Goal: Information Seeking & Learning: Find specific fact

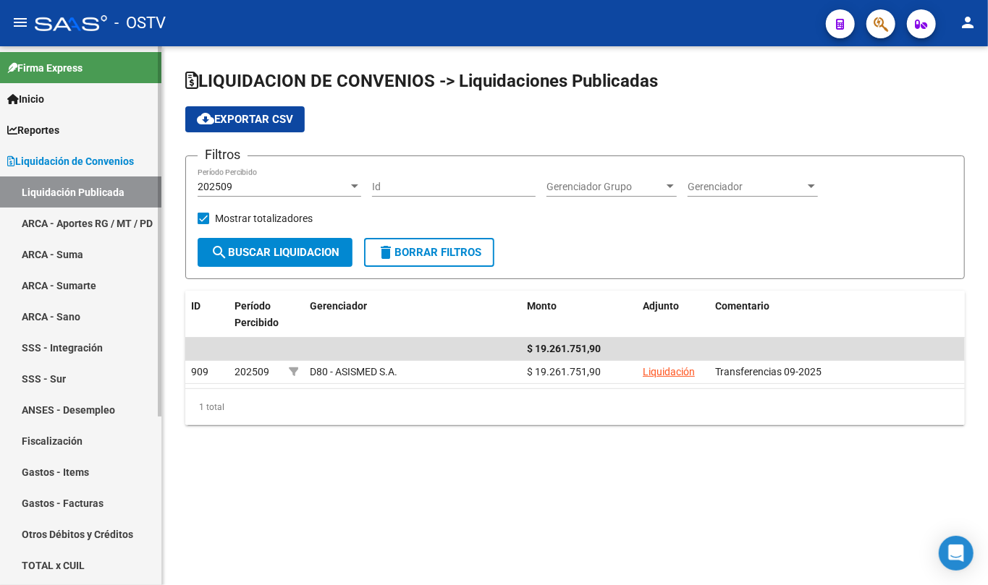
click at [91, 174] on link "Liquidación de Convenios" at bounding box center [80, 160] width 161 height 31
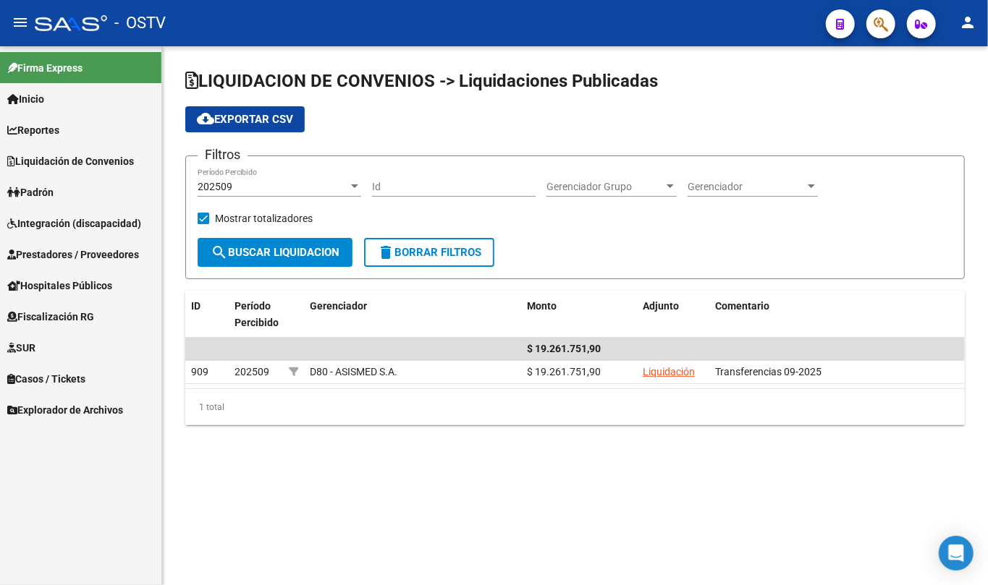
click at [70, 186] on link "Padrón" at bounding box center [80, 192] width 161 height 31
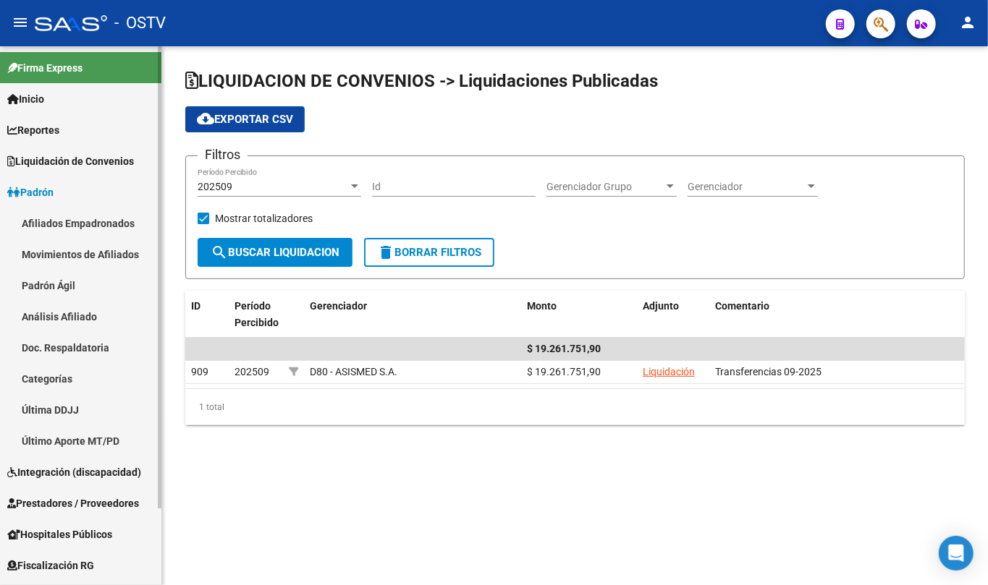
click at [62, 281] on link "Padrón Ágil" at bounding box center [80, 285] width 161 height 31
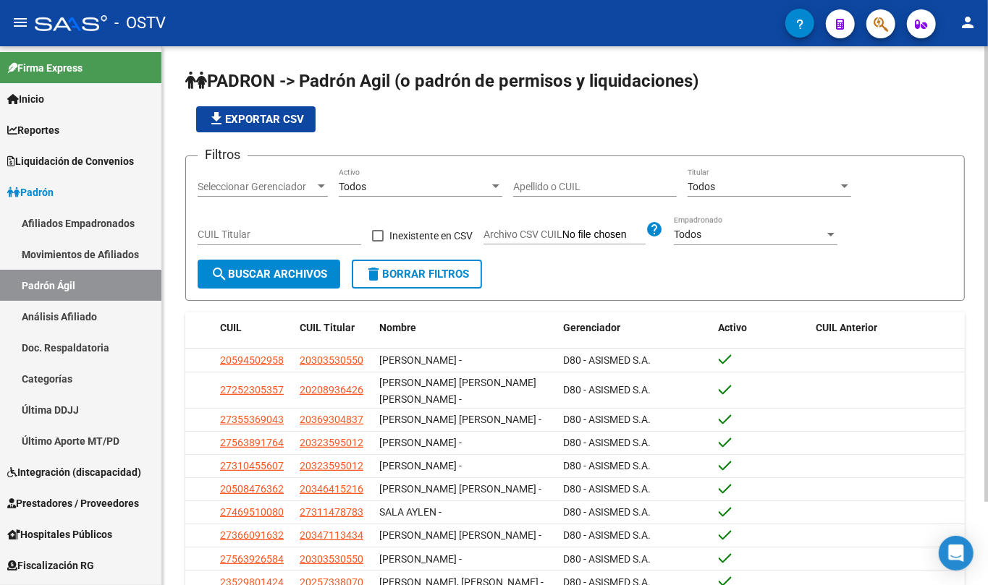
click at [577, 181] on input "Apellido o CUIL" at bounding box center [595, 187] width 164 height 12
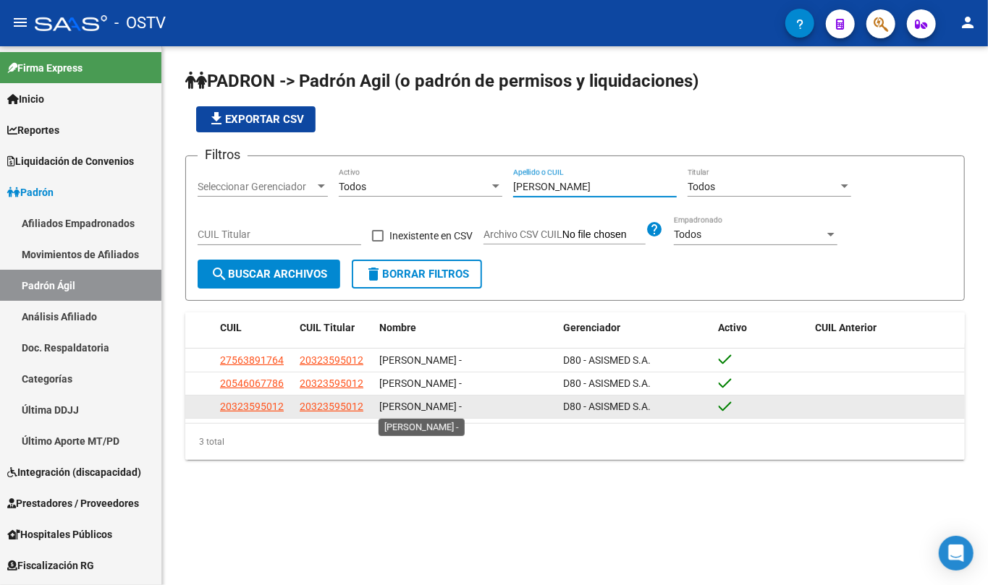
type input "brandan"
click at [467, 399] on div "BRANDAN CARLOS DAMIAN -" at bounding box center [465, 407] width 172 height 17
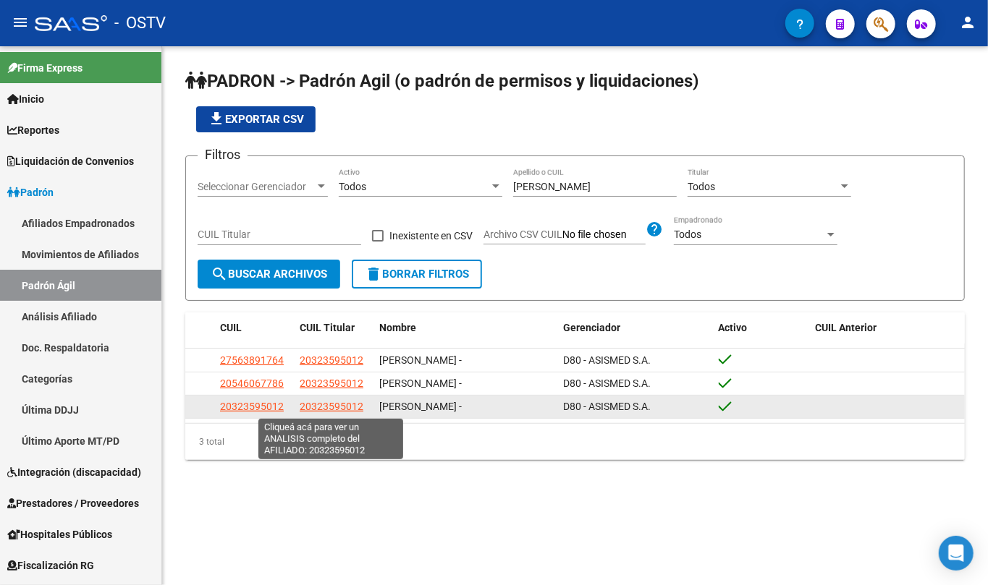
click at [344, 408] on span "20323595012" at bounding box center [332, 407] width 64 height 12
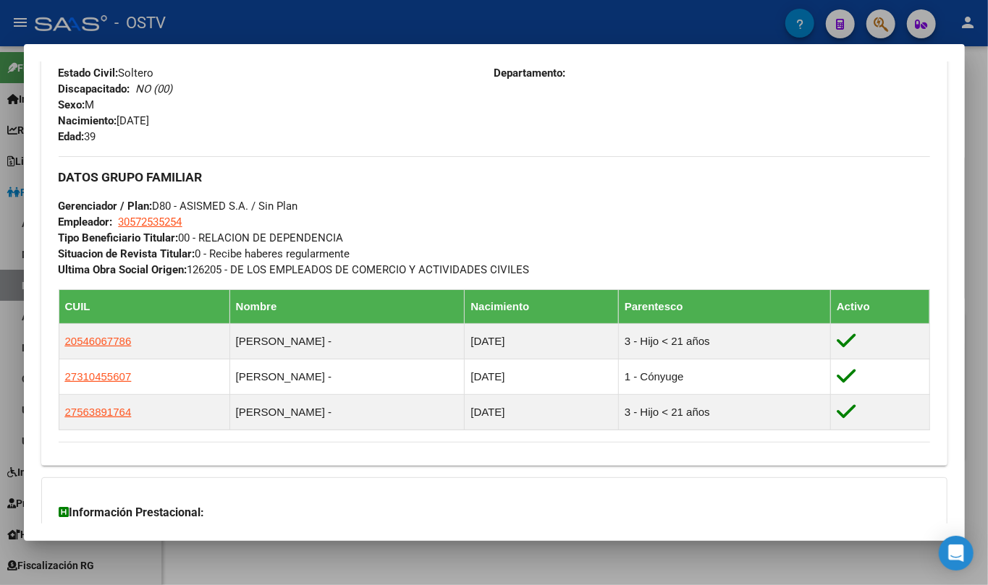
scroll to position [730, 0]
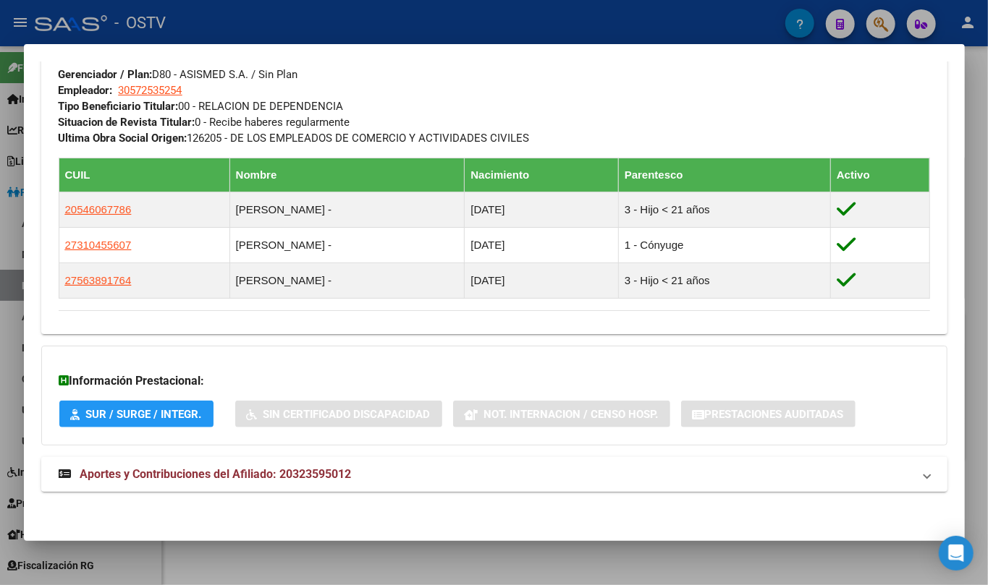
click at [291, 463] on mat-expansion-panel-header "Aportes y Contribuciones del Afiliado: 20323595012" at bounding box center [494, 474] width 906 height 35
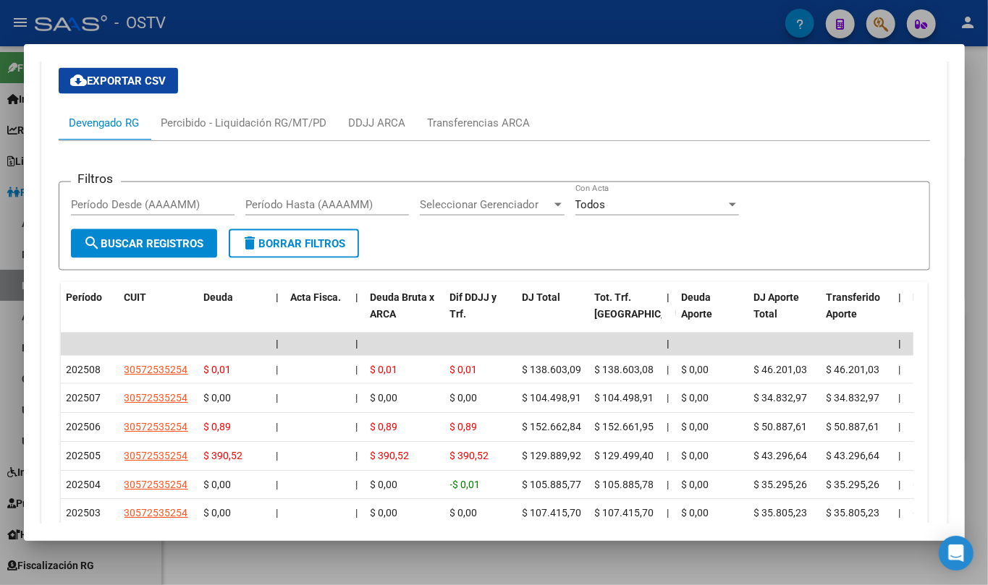
scroll to position [1329, 0]
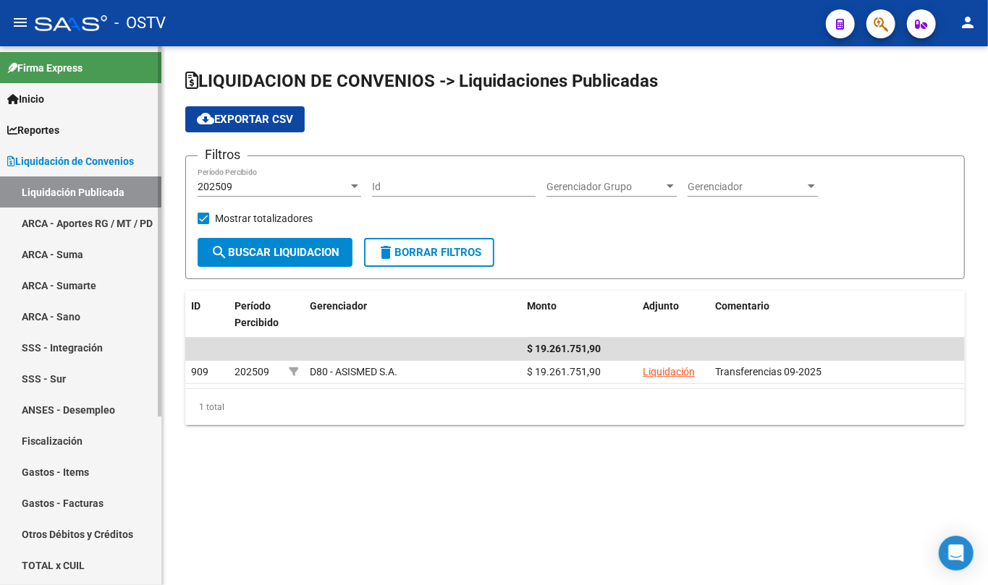
click at [111, 166] on span "Liquidación de Convenios" at bounding box center [70, 161] width 127 height 16
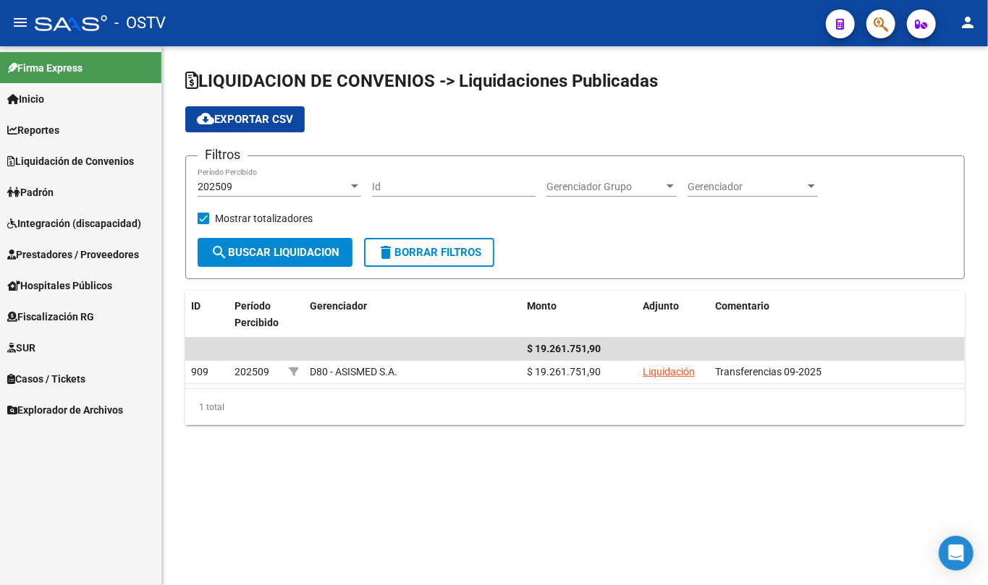
click at [67, 194] on link "Padrón" at bounding box center [80, 192] width 161 height 31
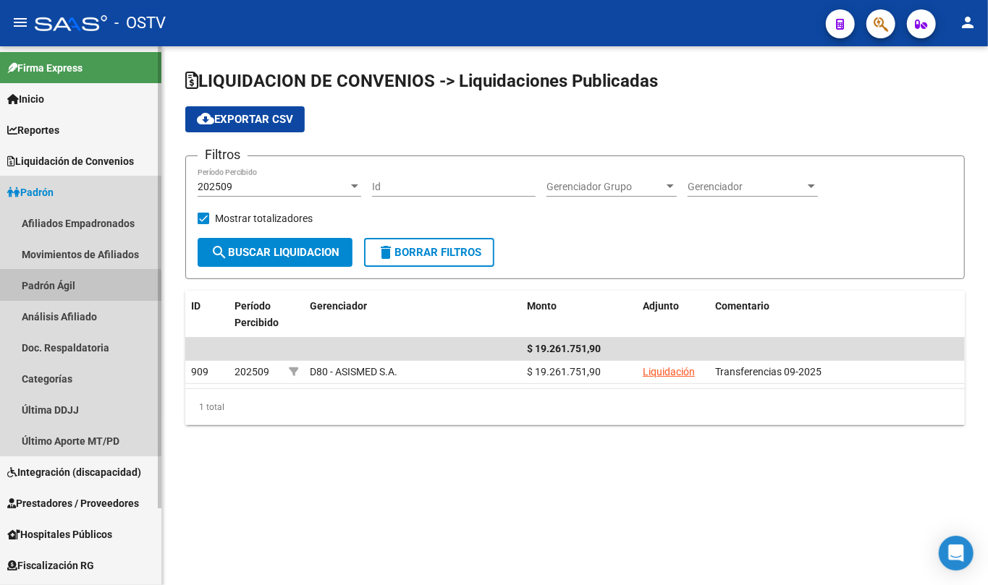
drag, startPoint x: 69, startPoint y: 288, endPoint x: 104, endPoint y: 274, distance: 37.6
click at [71, 288] on link "Padrón Ágil" at bounding box center [80, 285] width 161 height 31
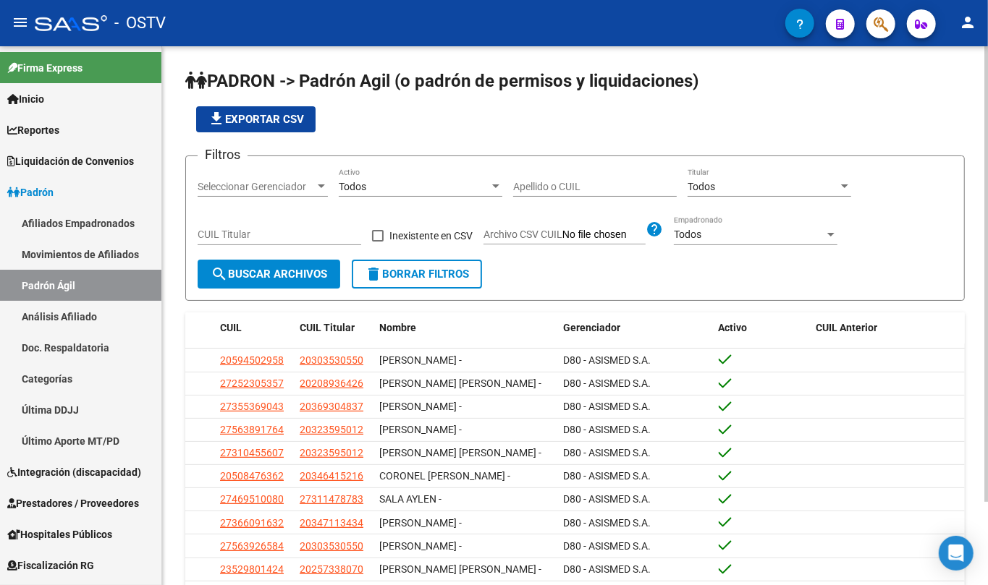
drag, startPoint x: 562, startPoint y: 186, endPoint x: 572, endPoint y: 181, distance: 11.3
click at [572, 181] on input "Apellido o CUIL" at bounding box center [595, 187] width 164 height 12
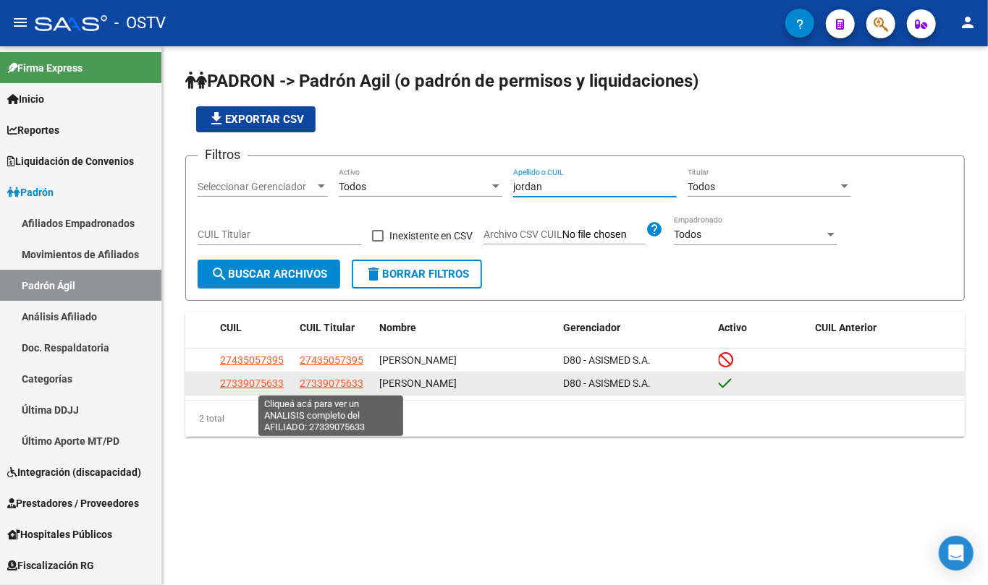
type input "jordan"
click at [336, 386] on span "27339075633" at bounding box center [332, 384] width 64 height 12
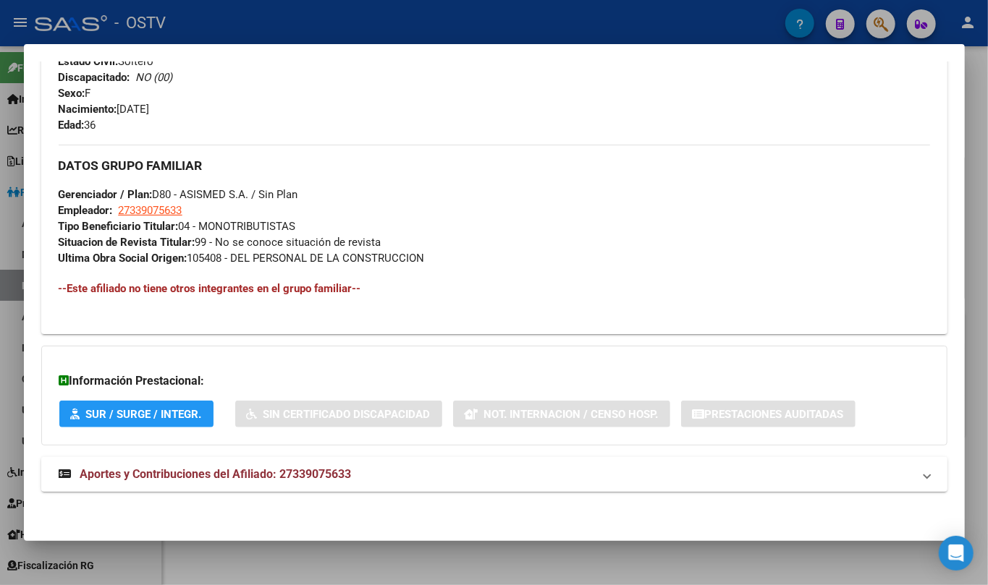
click at [334, 464] on mat-expansion-panel-header "Aportes y Contribuciones del Afiliado: 27339075633" at bounding box center [494, 474] width 906 height 35
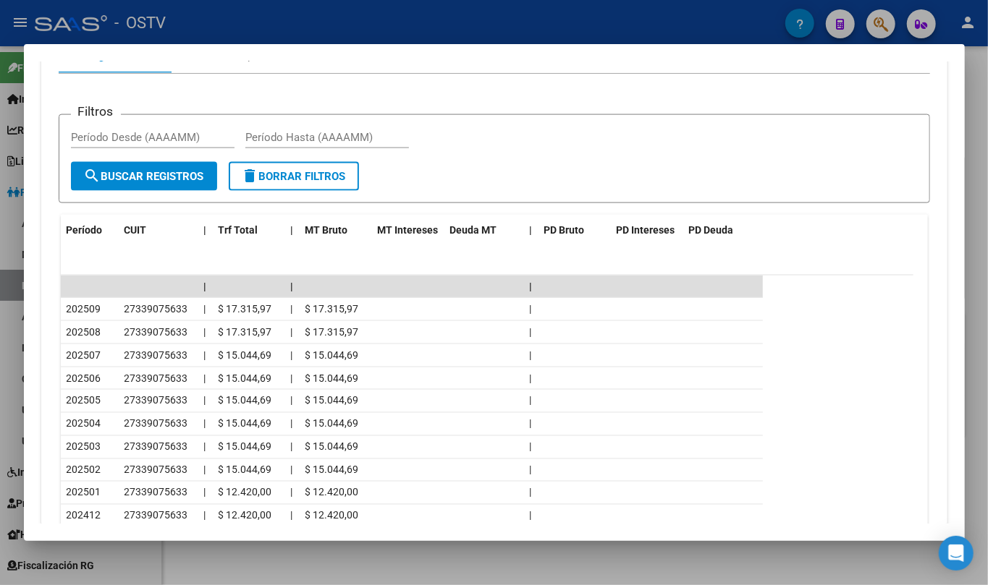
scroll to position [1188, 0]
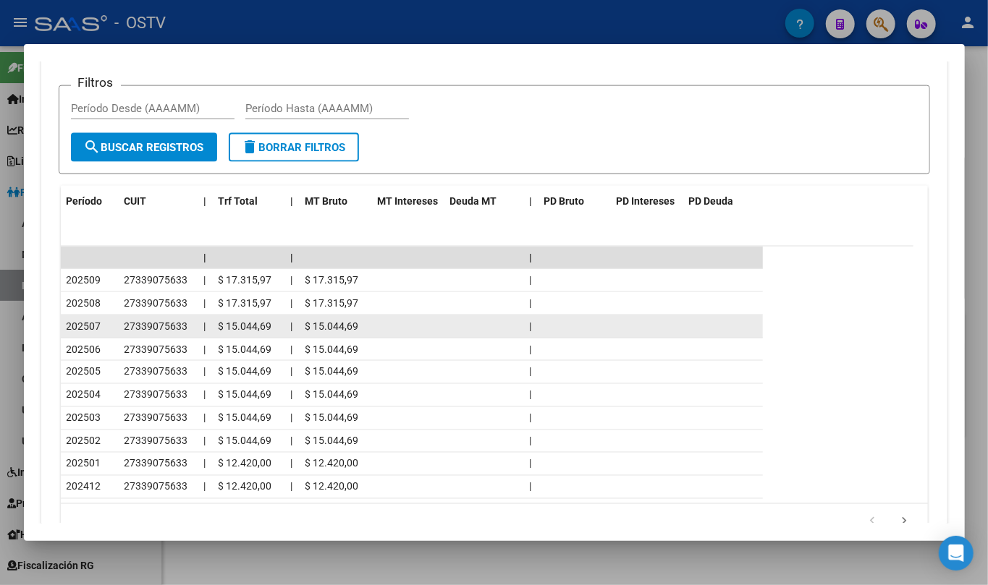
click at [258, 327] on span "$ 15.044,69" at bounding box center [246, 327] width 54 height 12
copy span "15.044,69"
